Goal: Check status: Check status

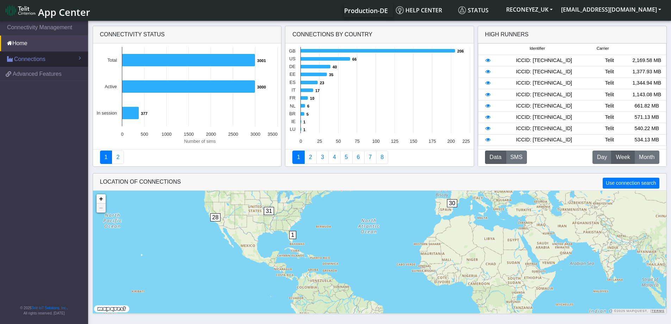
click at [25, 57] on span "Connections" at bounding box center [29, 59] width 31 height 8
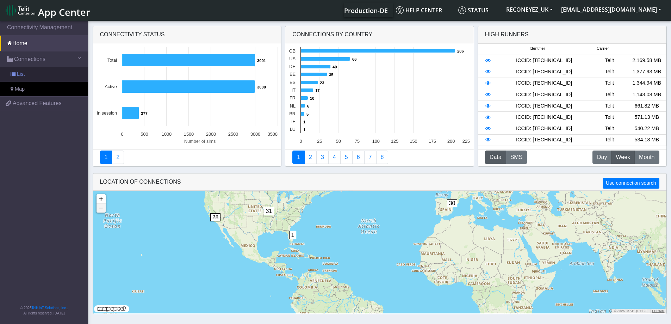
click at [26, 74] on link "List" at bounding box center [44, 74] width 88 height 15
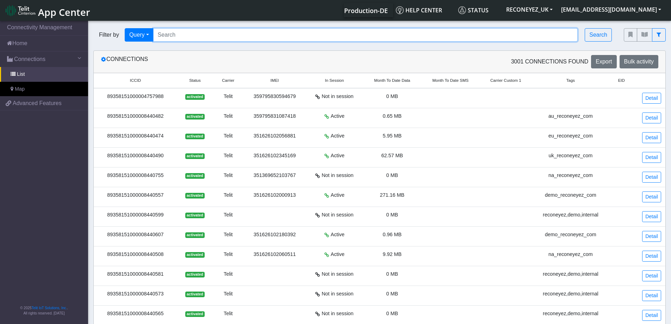
paste input "89358151000008422035"
type input "89358151000008422035"
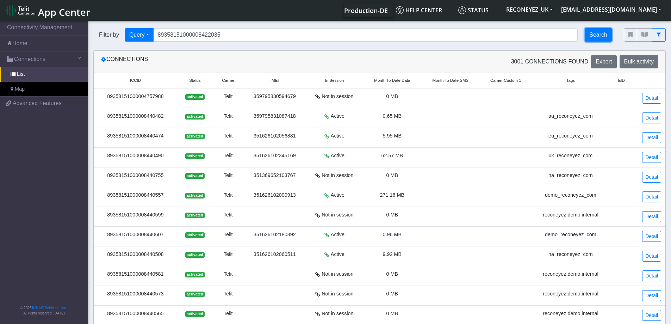
click at [602, 39] on button "Search" at bounding box center [598, 34] width 27 height 13
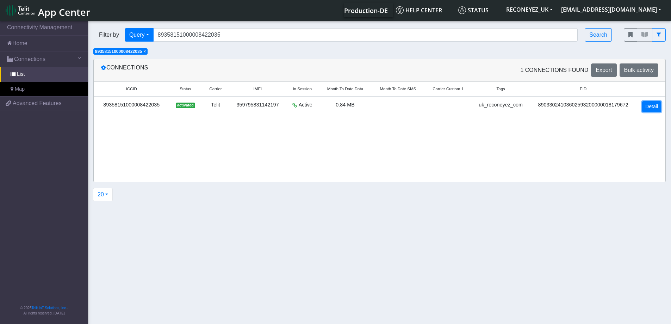
click at [657, 109] on link "Detail" at bounding box center [651, 106] width 19 height 11
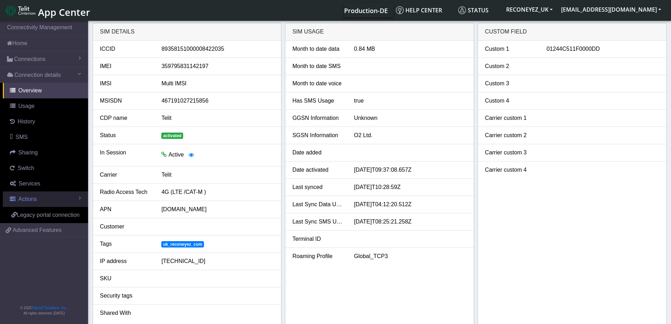
click at [43, 197] on link "Actions" at bounding box center [45, 198] width 85 height 15
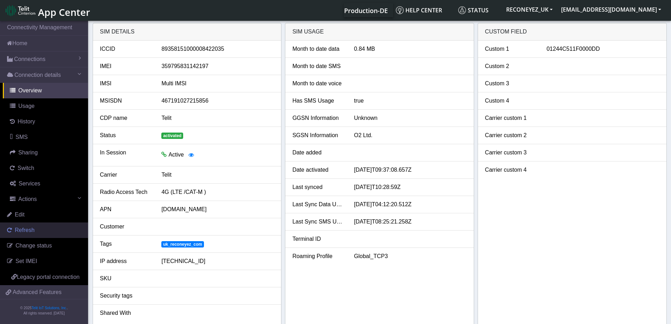
click at [34, 234] on link "Refresh" at bounding box center [44, 229] width 88 height 15
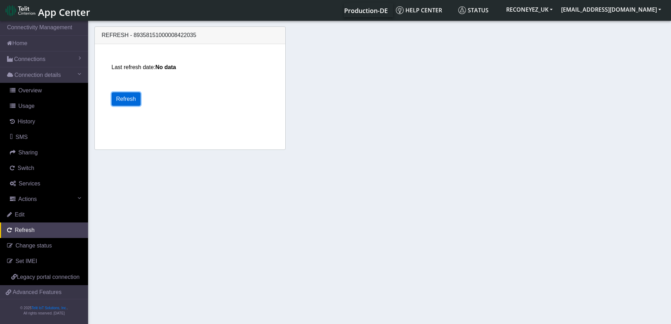
click at [130, 95] on button "Refresh" at bounding box center [126, 98] width 29 height 13
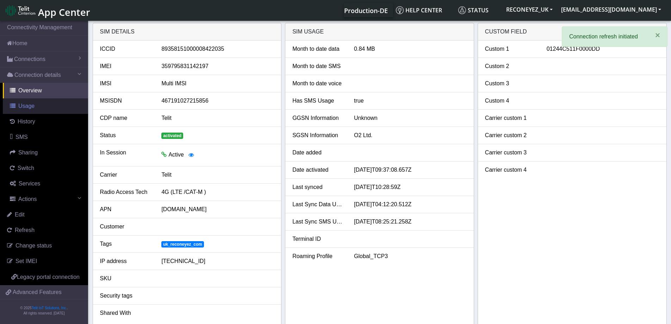
click at [37, 108] on link "Usage" at bounding box center [45, 105] width 85 height 15
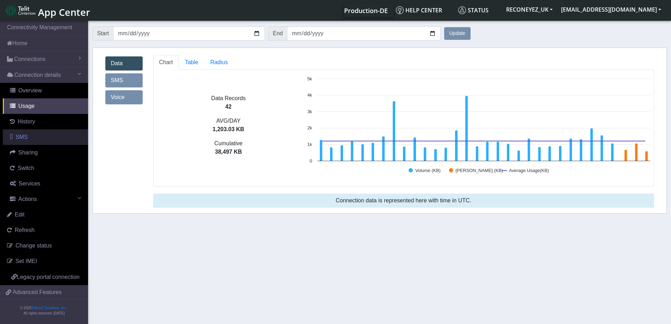
click at [45, 142] on link "SMS" at bounding box center [45, 136] width 85 height 15
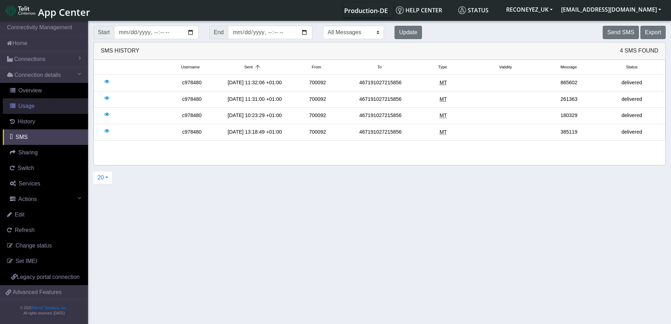
click at [40, 107] on link "Usage" at bounding box center [45, 105] width 85 height 15
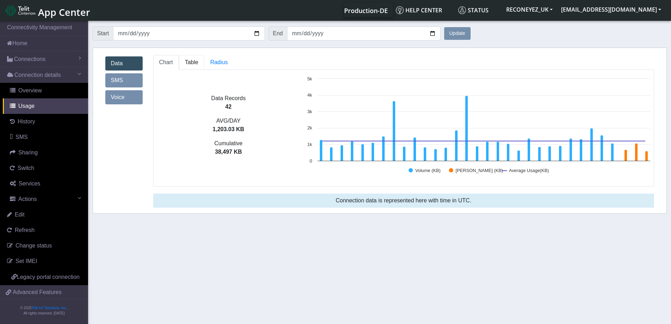
click at [192, 67] on link "Table" at bounding box center [191, 62] width 25 height 15
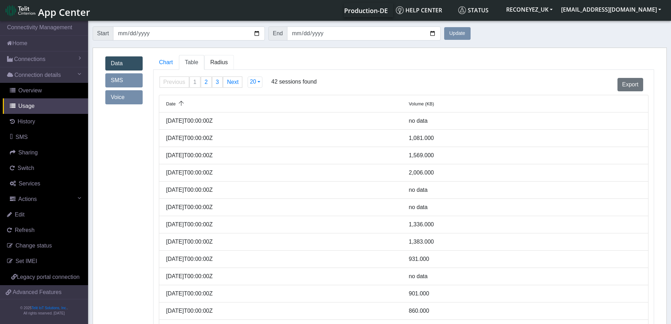
click at [226, 63] on link "Radius" at bounding box center [219, 62] width 30 height 15
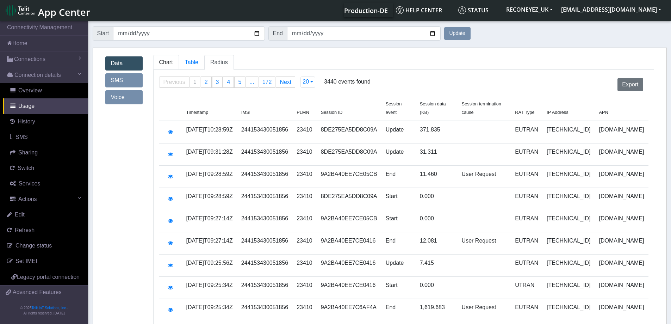
click at [166, 63] on span "Chart" at bounding box center [166, 62] width 14 height 6
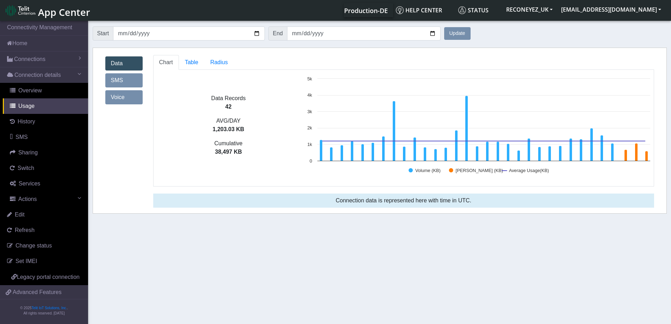
click at [122, 85] on link "SMS" at bounding box center [123, 80] width 37 height 14
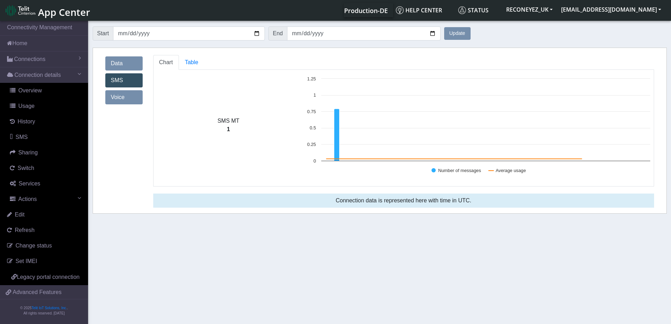
click at [120, 96] on link "Voice" at bounding box center [123, 97] width 37 height 14
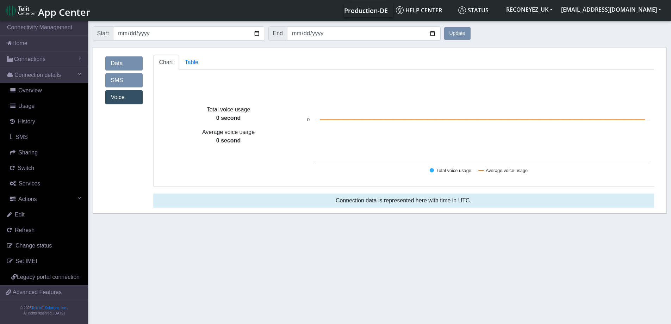
click at [133, 58] on link "Data" at bounding box center [123, 63] width 37 height 14
